Goal: Information Seeking & Learning: Stay updated

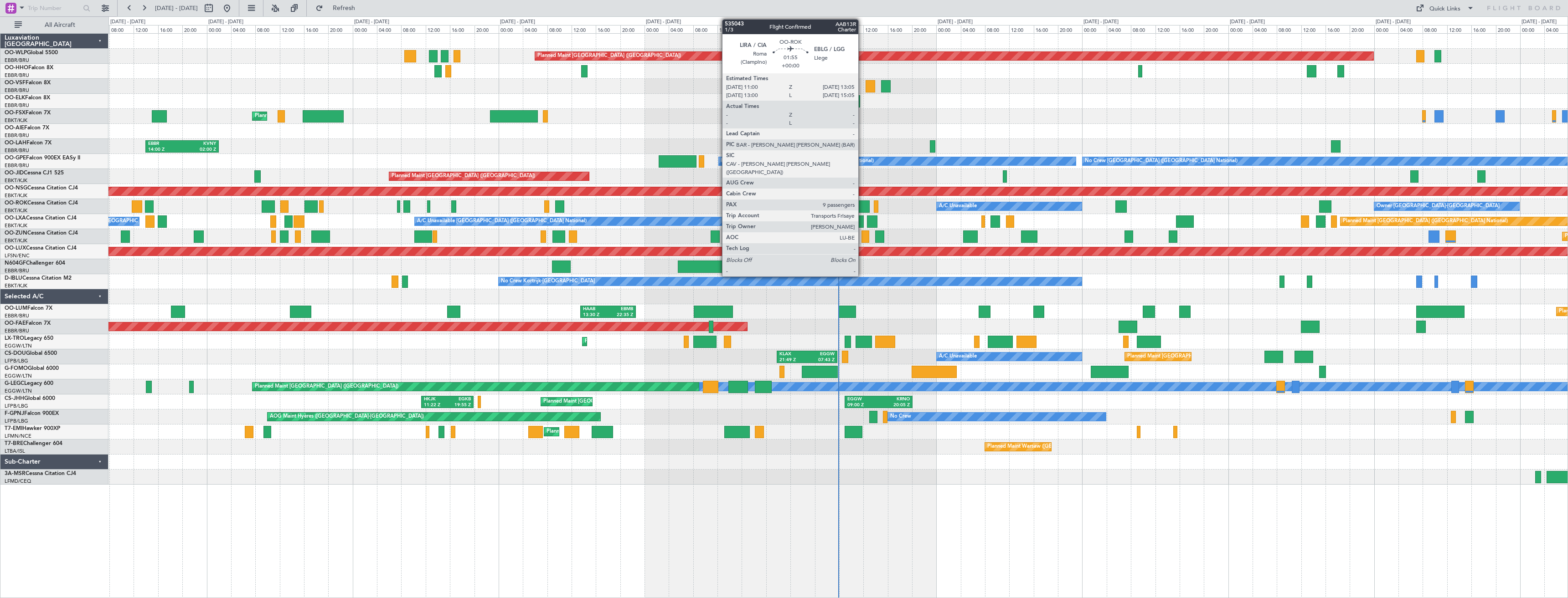
click at [863, 202] on div at bounding box center [863, 206] width 13 height 12
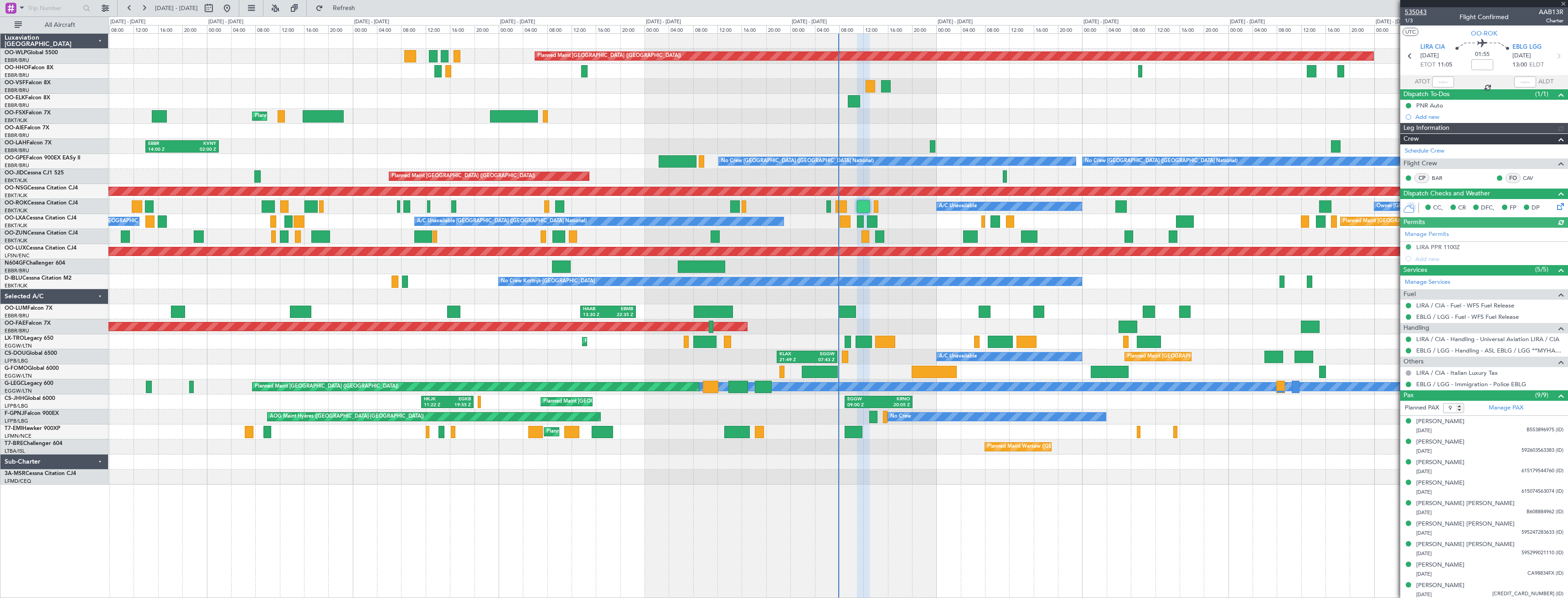
click at [1410, 11] on span "535043" at bounding box center [1416, 12] width 22 height 10
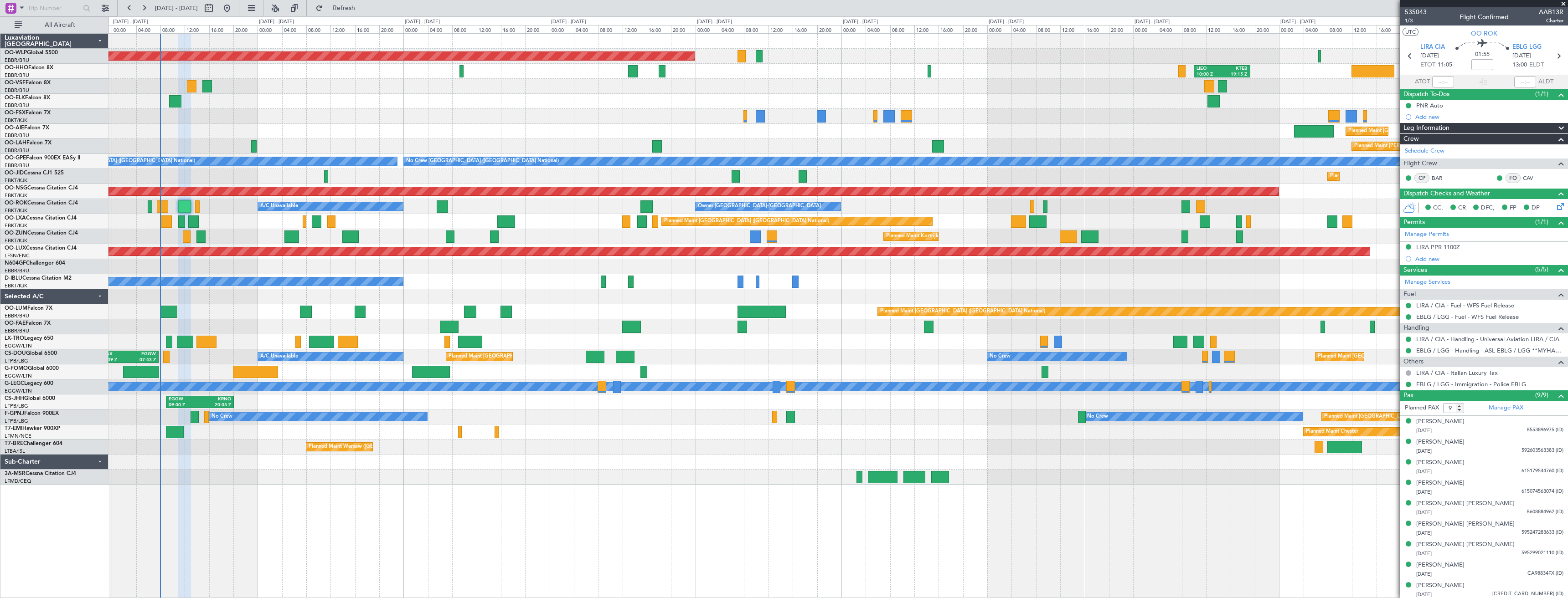
click at [455, 269] on div "Planned Maint [GEOGRAPHIC_DATA] ([GEOGRAPHIC_DATA]) LIML 07:00 Z KCLT 16:05 Z […" at bounding box center [838, 259] width 1459 height 451
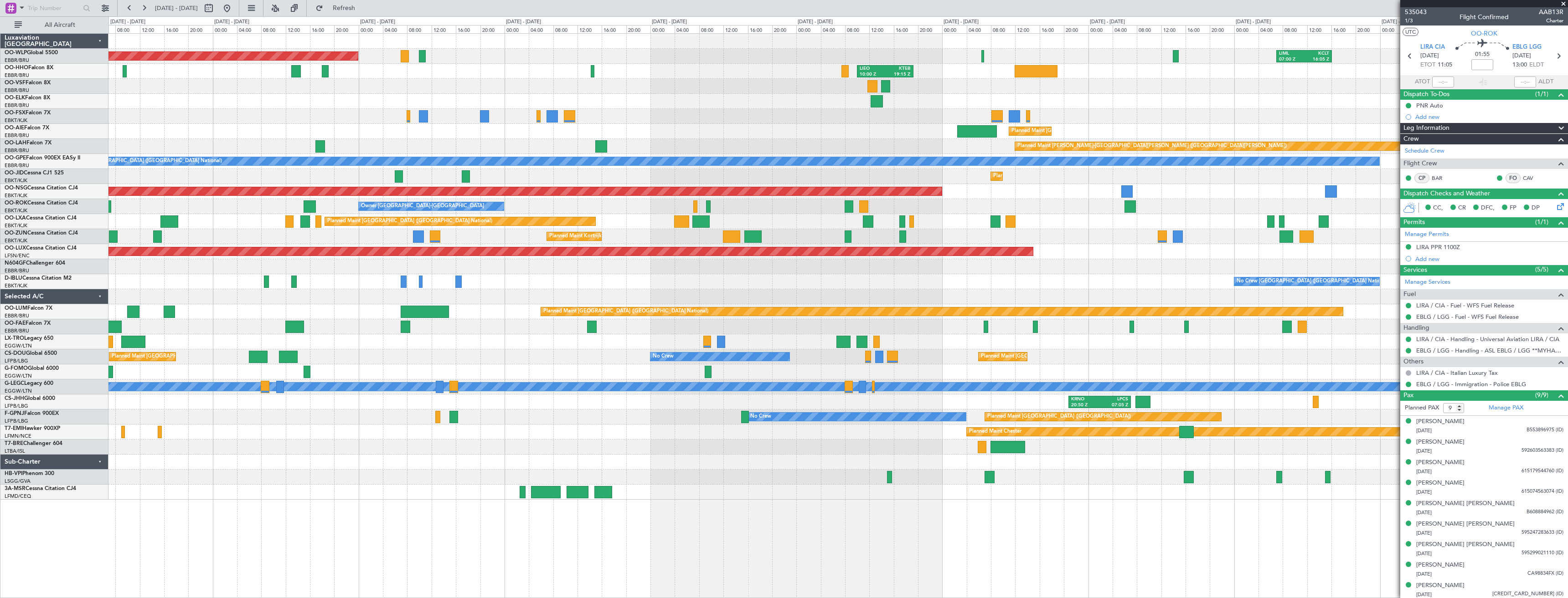
click at [903, 294] on div "Planned Maint [GEOGRAPHIC_DATA] ([GEOGRAPHIC_DATA]) LIML 07:00 Z KCLT 16:05 Z K…" at bounding box center [838, 266] width 1459 height 466
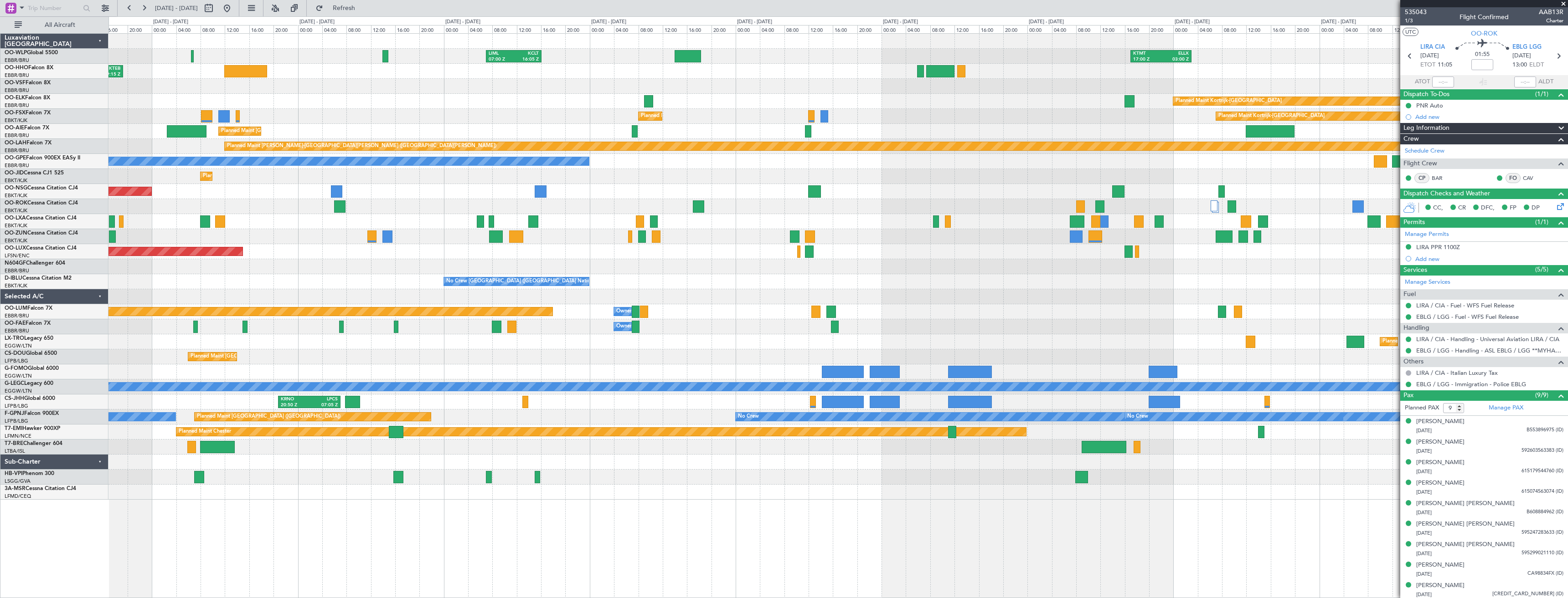
click at [388, 220] on div "LIML 07:00 Z KCLT 16:05 Z KTMT 17:00 Z ELLX 03:00 Z [PERSON_NAME] 10:00 Z KTEB …" at bounding box center [838, 266] width 1459 height 466
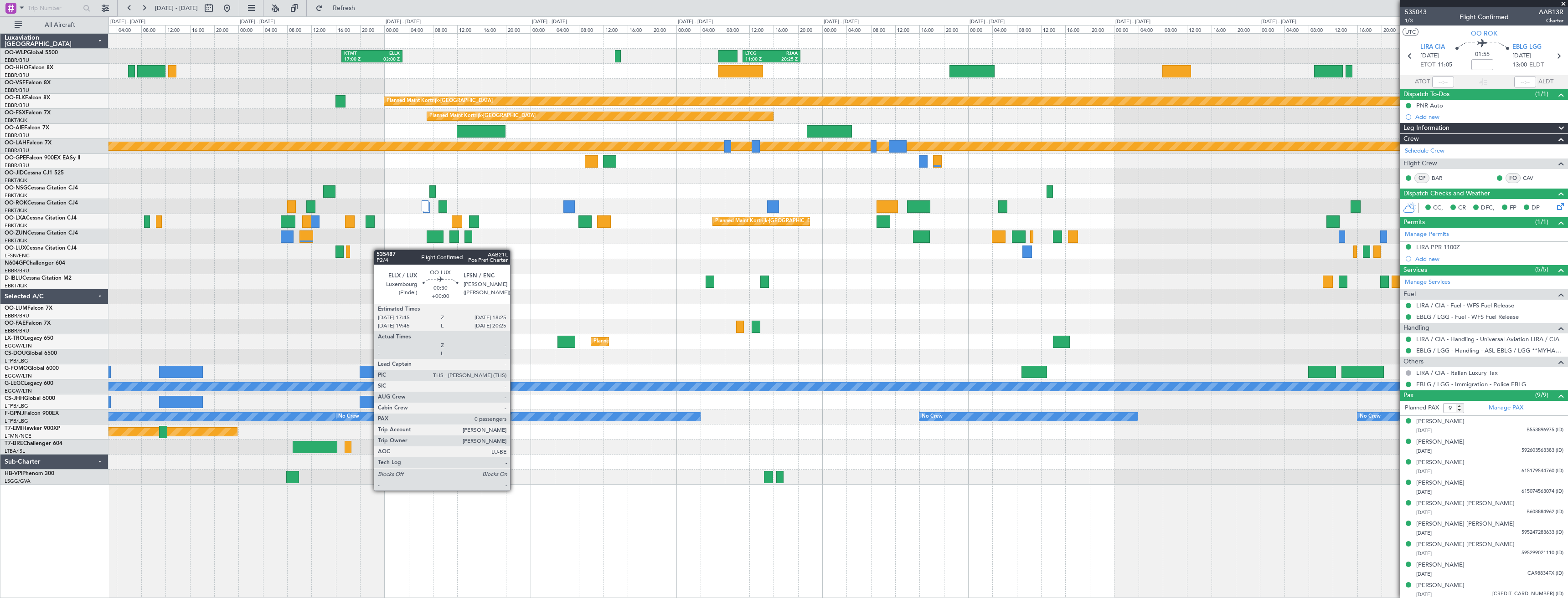
click at [319, 257] on div "KTMT 17:00 Z ELLX 03:00 Z LTCG 11:00 Z RJAA 20:25 Z RJAA 01:00 Z UBBB 09:50 Z L…" at bounding box center [838, 259] width 1459 height 451
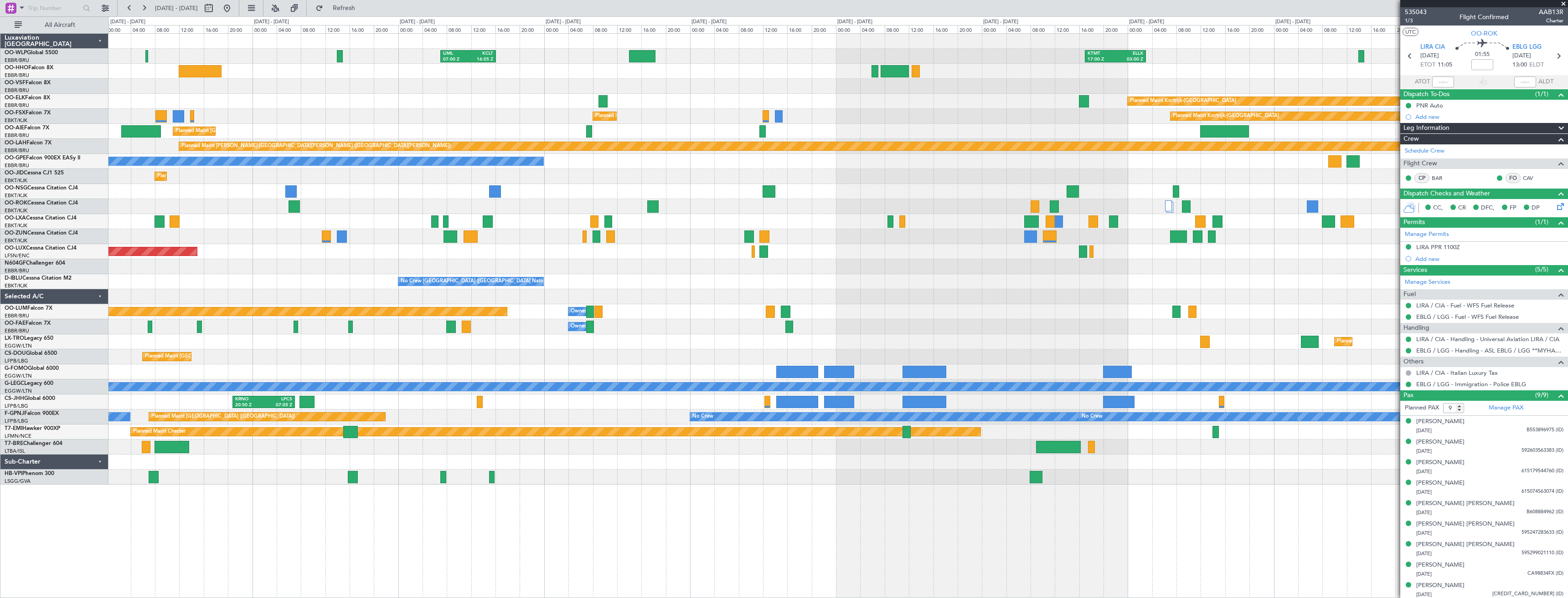
click at [1366, 189] on div "KTMT 17:00 Z ELLX 03:00 Z LTCG 11:00 Z RJAA 20:25 Z LIML 07:00 Z KCLT 16:05 Z […" at bounding box center [838, 259] width 1459 height 451
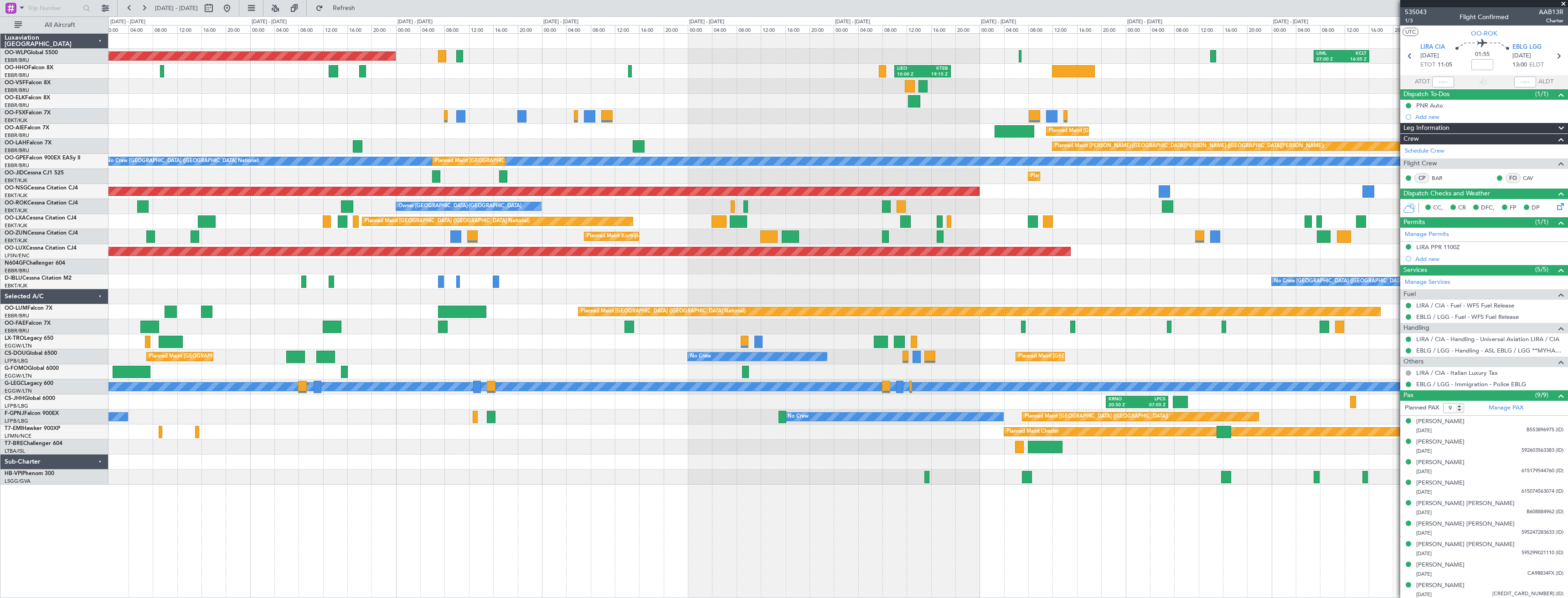
click at [1294, 261] on div "LIML 07:00 Z KCLT 16:05 Z Planned Maint [GEOGRAPHIC_DATA] ([GEOGRAPHIC_DATA]) […" at bounding box center [838, 259] width 1459 height 451
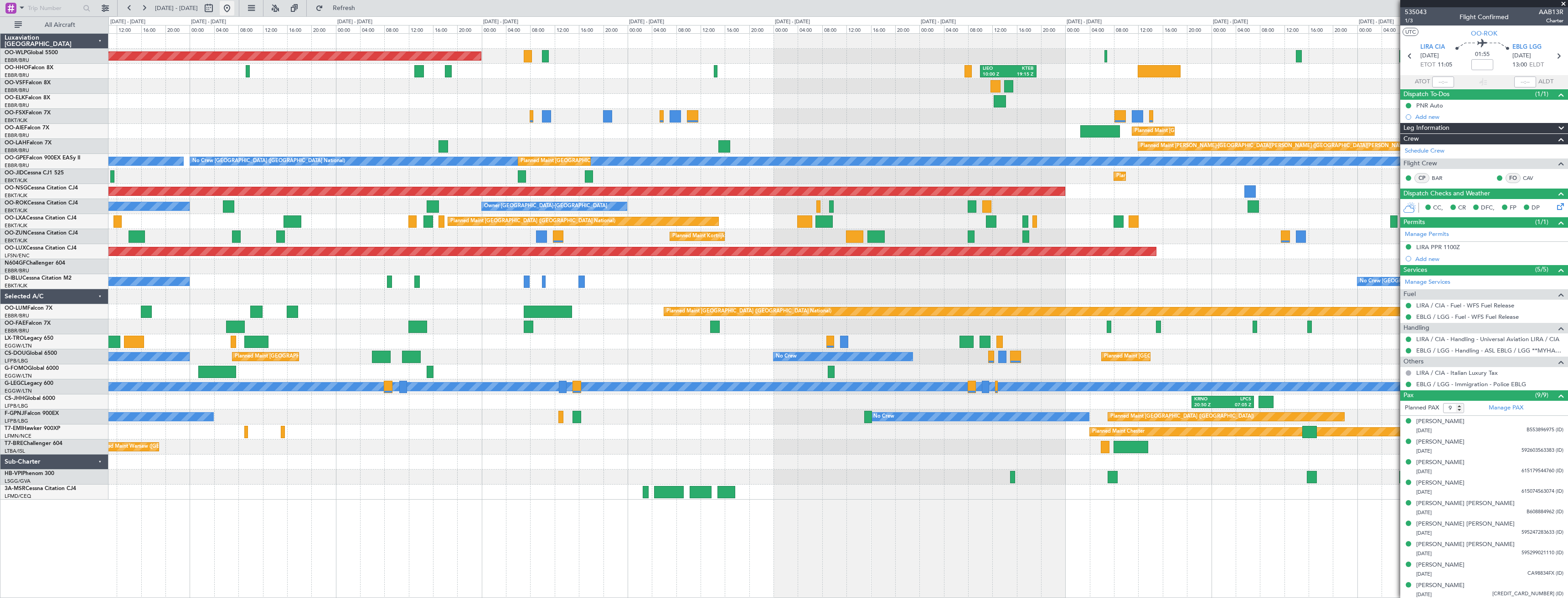
drag, startPoint x: 283, startPoint y: 7, endPoint x: 255, endPoint y: 10, distance: 28.2
click at [234, 13] on button at bounding box center [227, 8] width 15 height 15
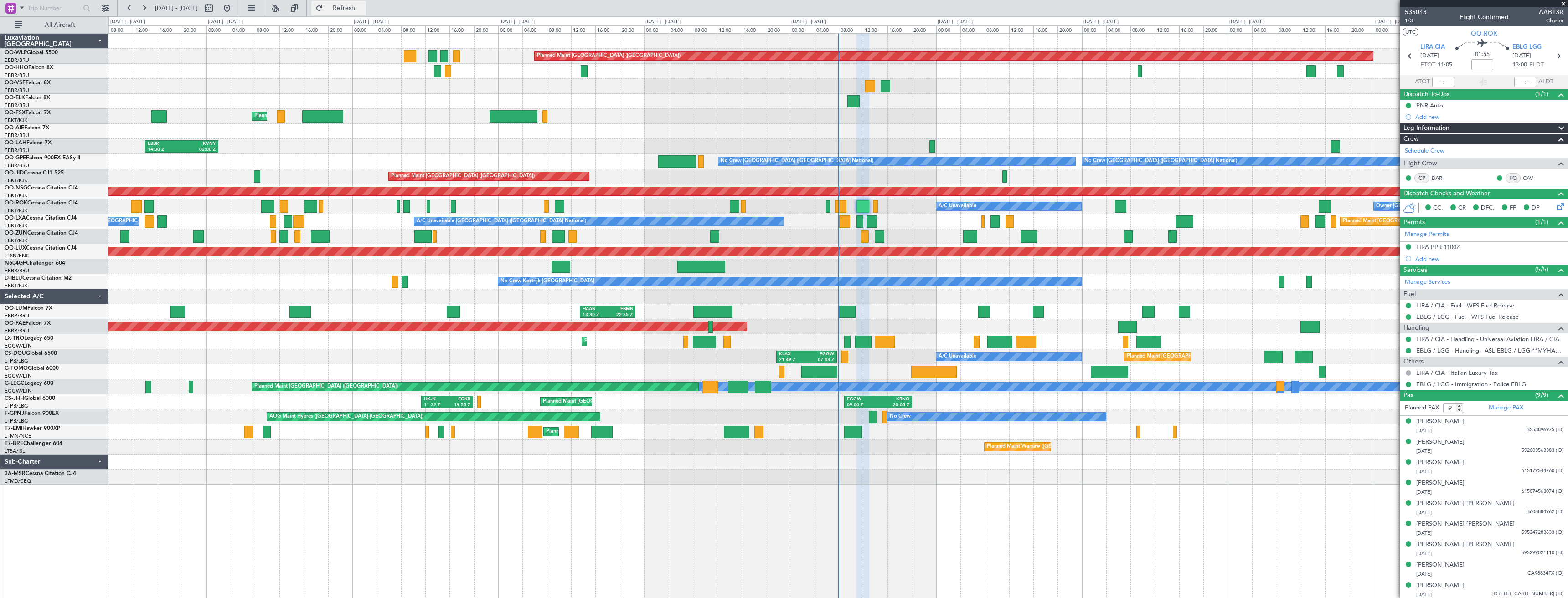
click at [359, 12] on button "Refresh" at bounding box center [338, 8] width 55 height 15
